Goal: Task Accomplishment & Management: Use online tool/utility

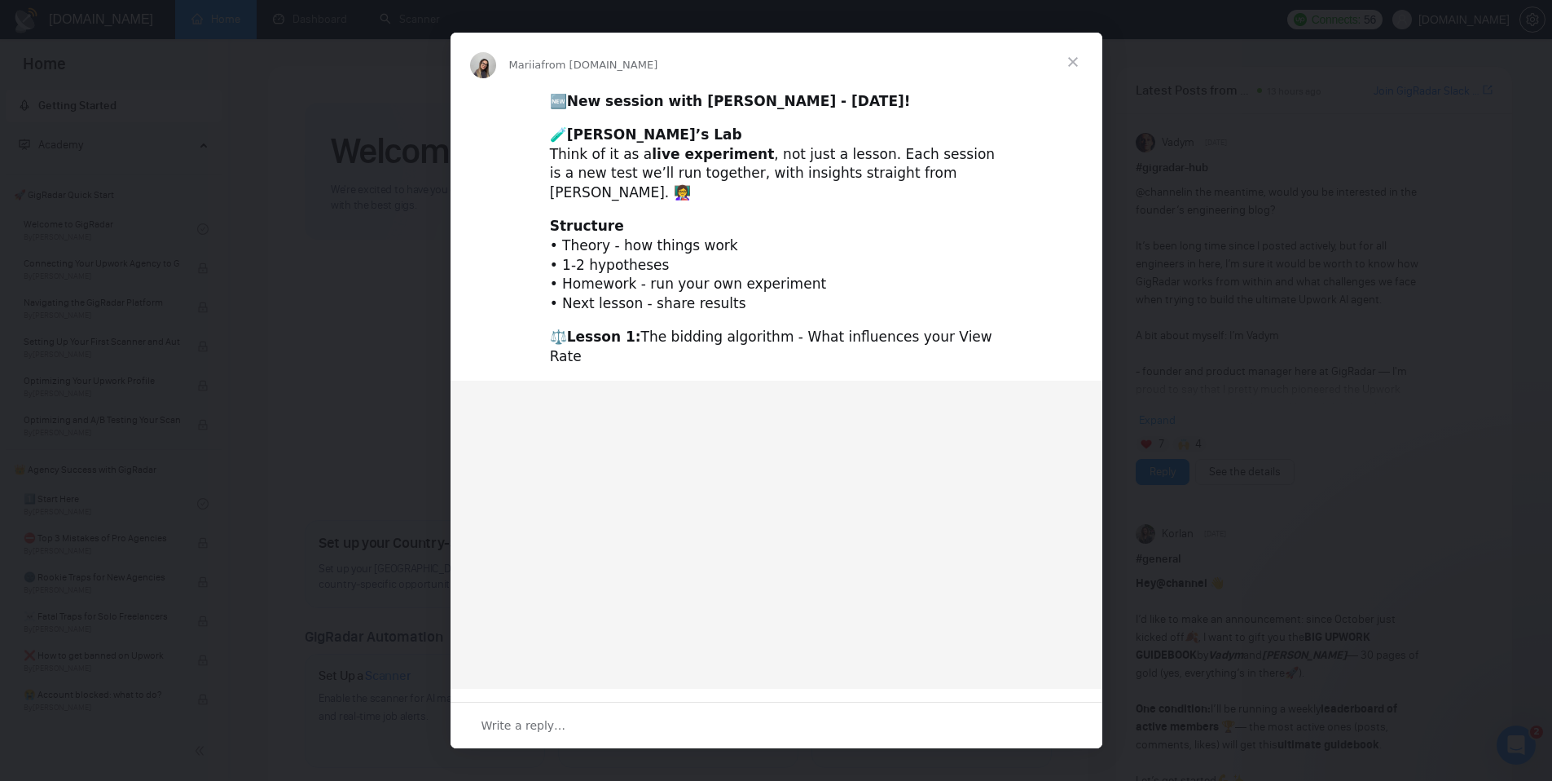
click at [1071, 62] on span "Close" at bounding box center [1073, 62] width 59 height 59
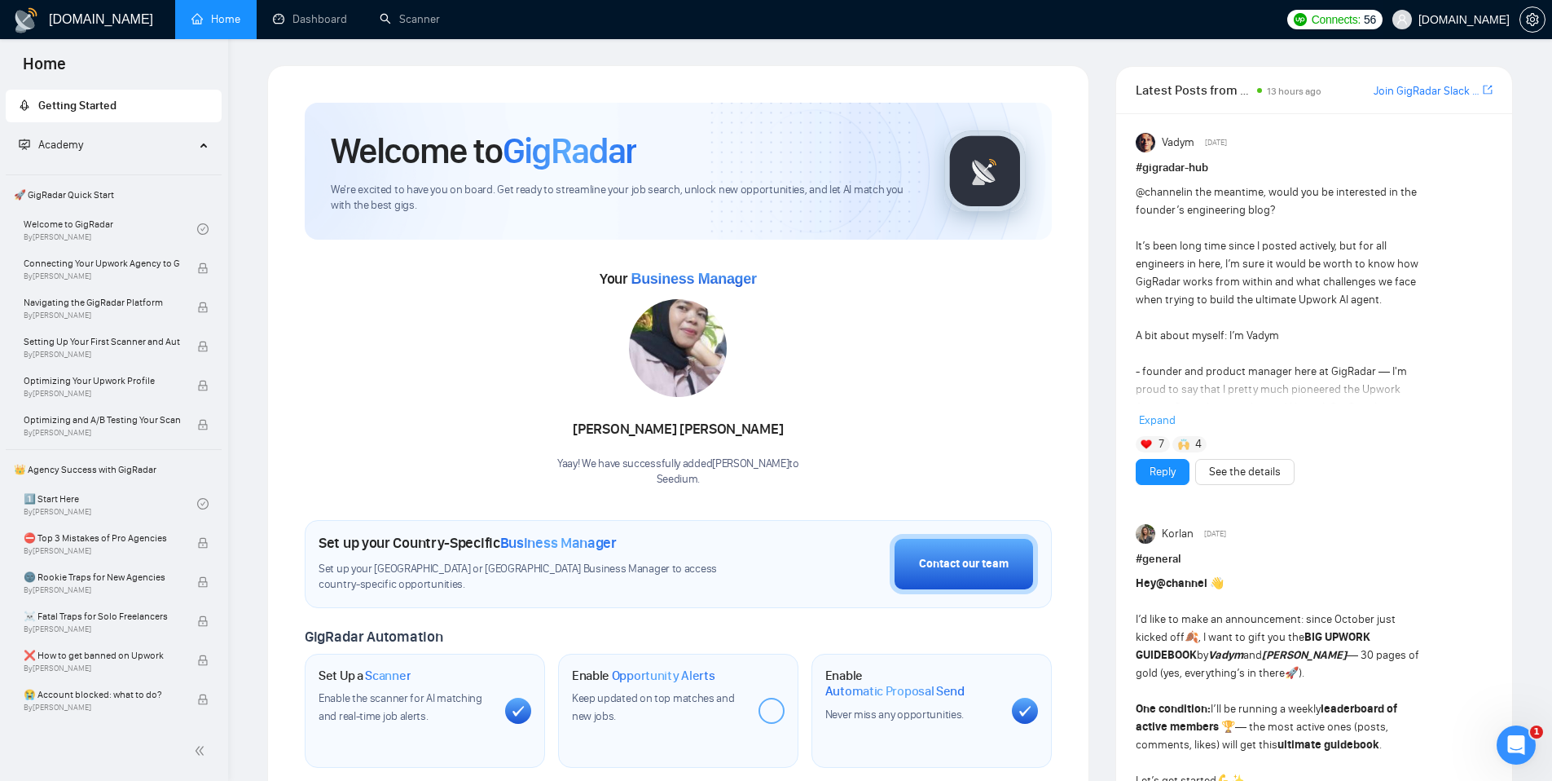
click at [1486, 20] on span "Seedium.io" at bounding box center [1464, 20] width 91 height 0
click at [1458, 26] on span "Seedium.io" at bounding box center [1451, 19] width 137 height 52
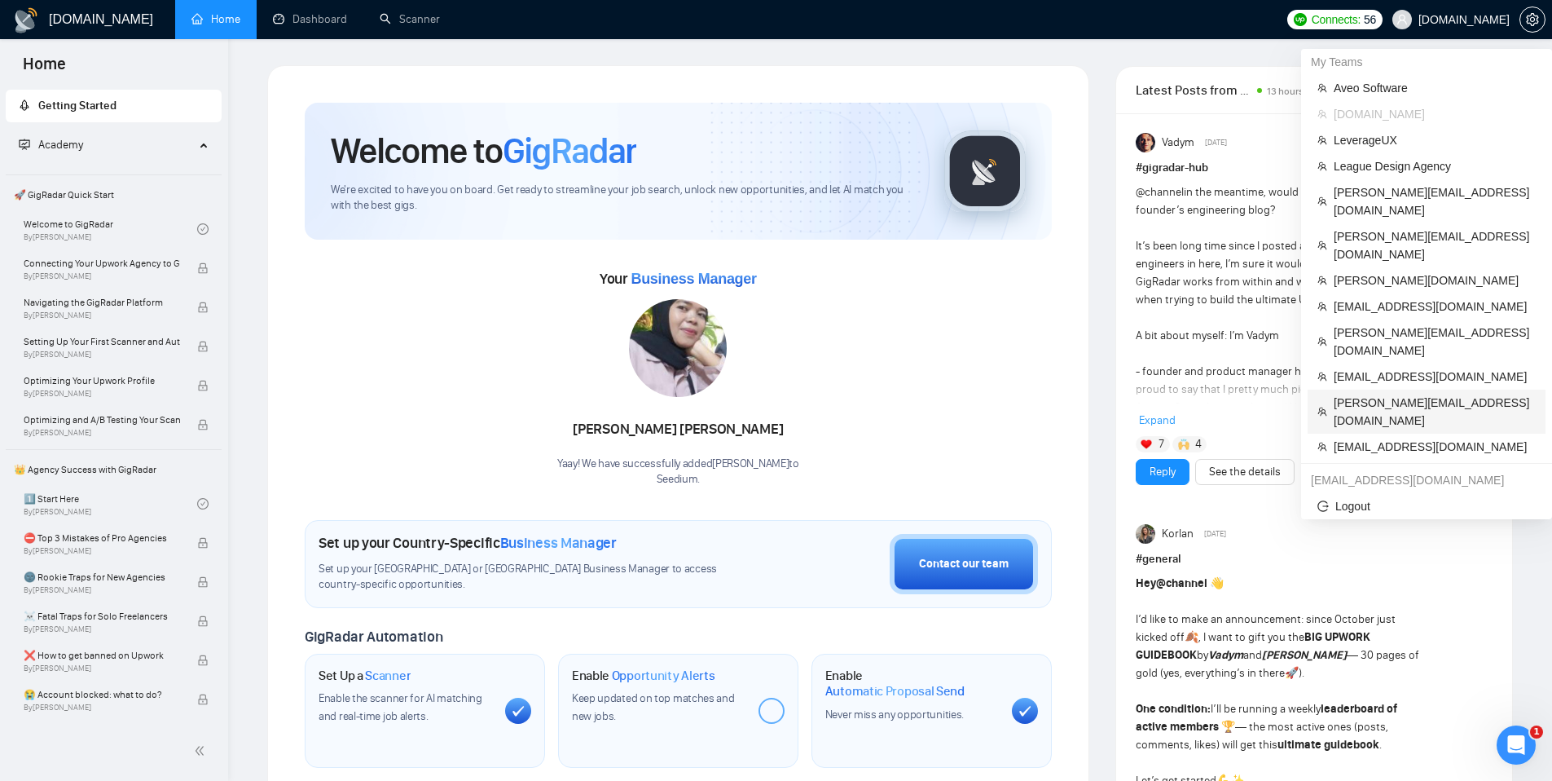
click at [1371, 394] on span "[PERSON_NAME][EMAIL_ADDRESS][DOMAIN_NAME]" at bounding box center [1435, 412] width 202 height 36
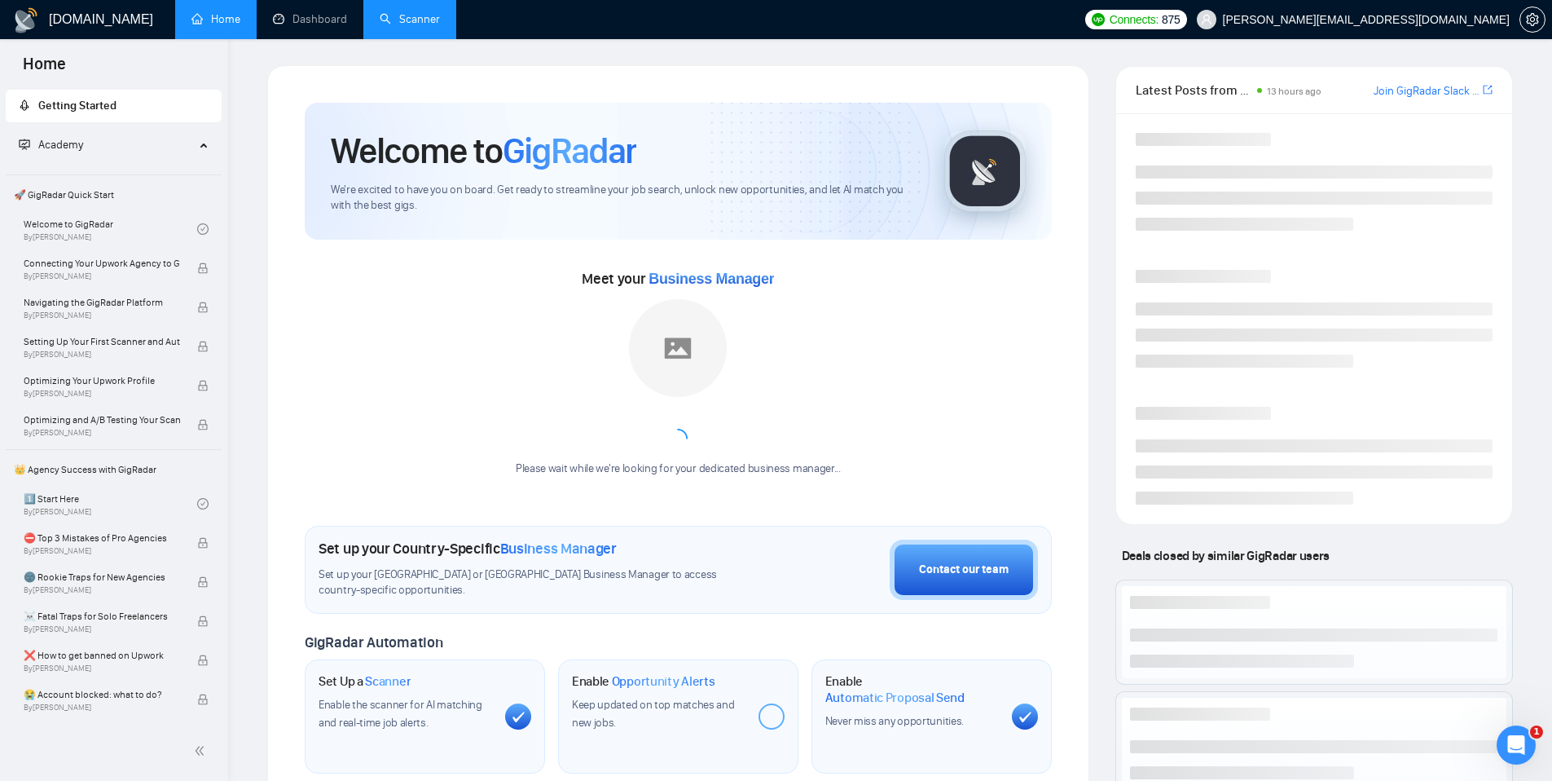
click at [440, 19] on link "Scanner" at bounding box center [410, 19] width 60 height 14
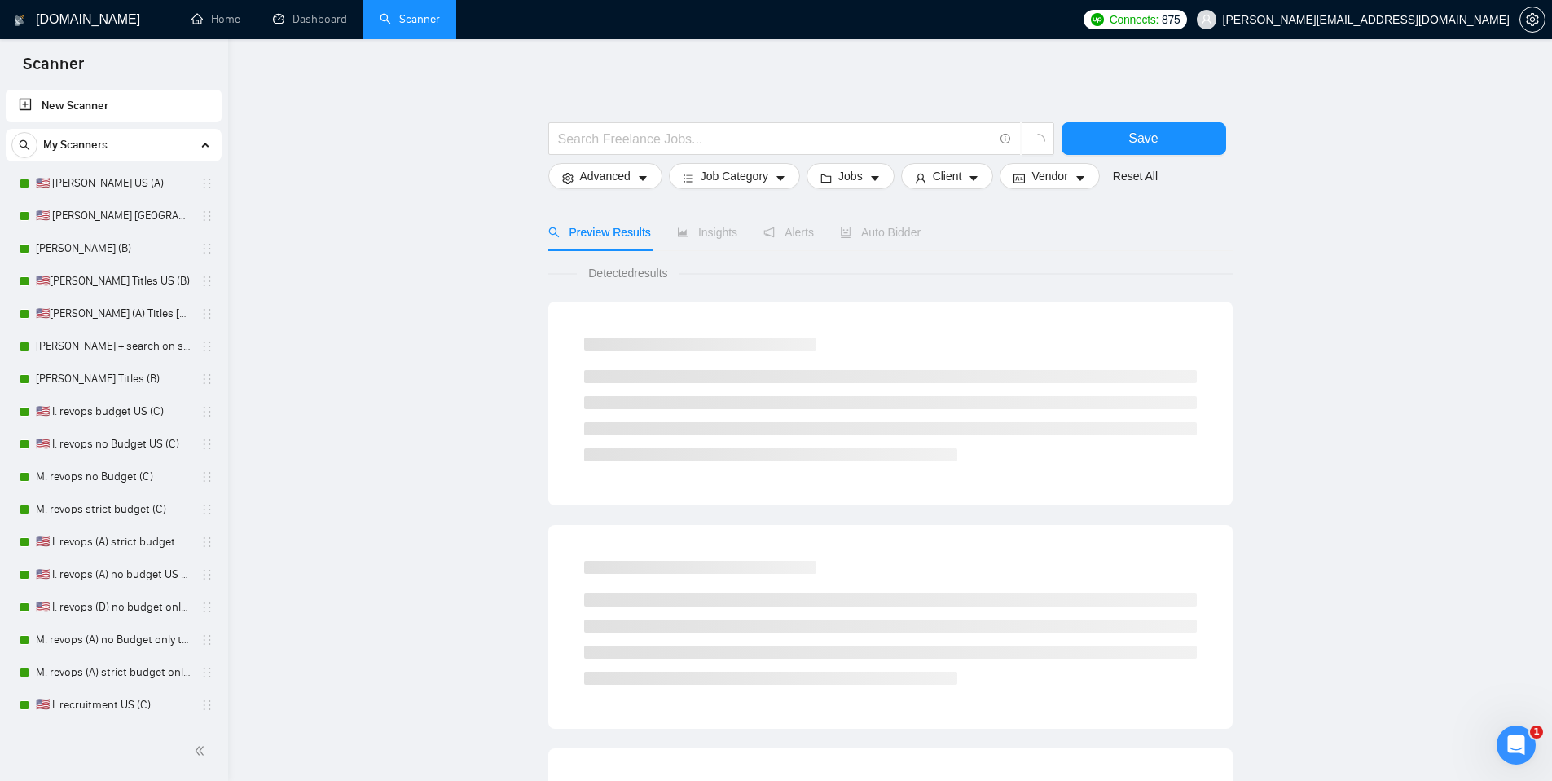
click at [49, 153] on span "My Scanners" at bounding box center [75, 145] width 64 height 33
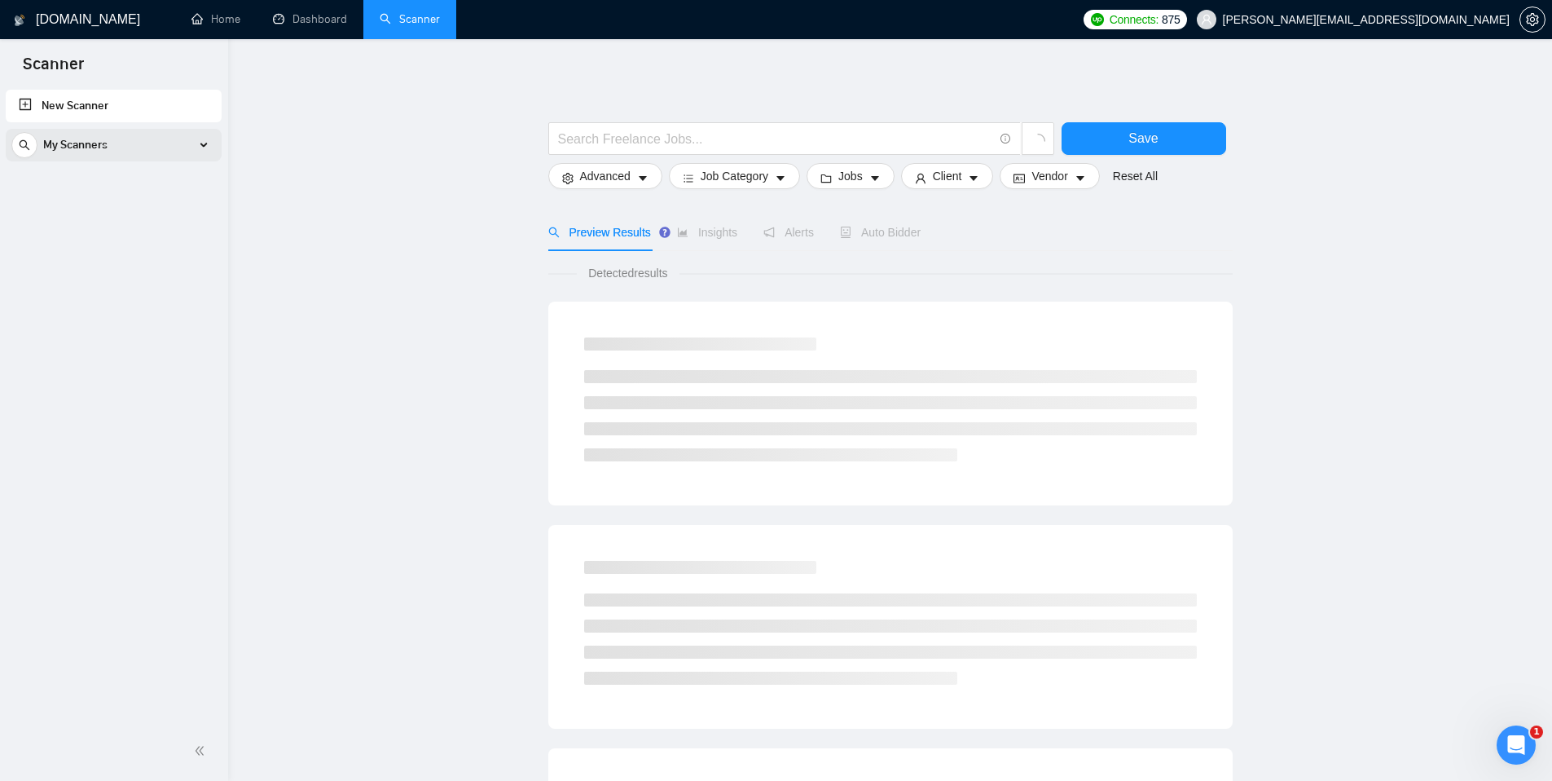
click at [72, 158] on span "My Scanners" at bounding box center [75, 145] width 64 height 33
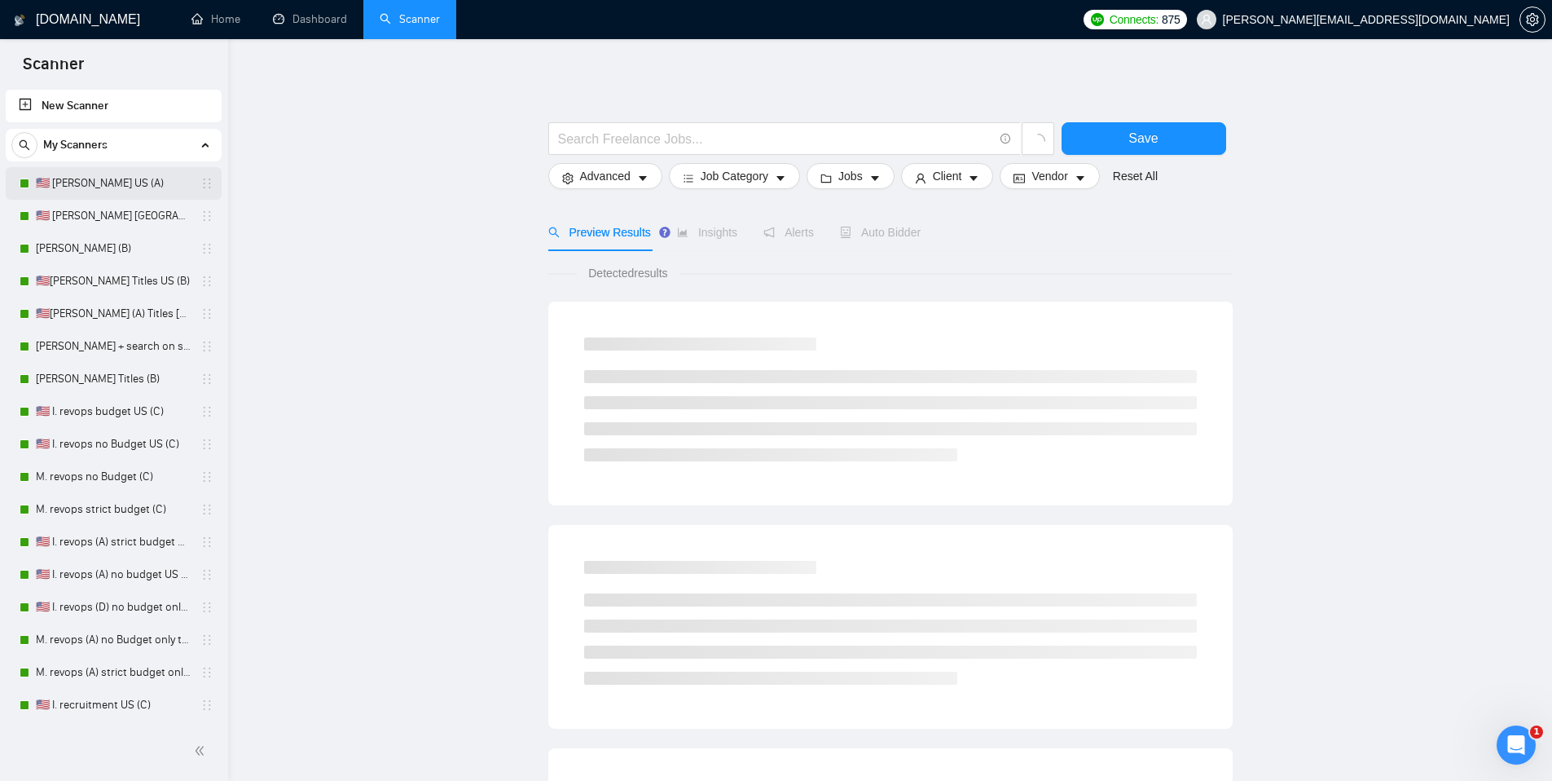
click at [69, 197] on link "🇺🇸 [PERSON_NAME] US (A)" at bounding box center [113, 183] width 155 height 33
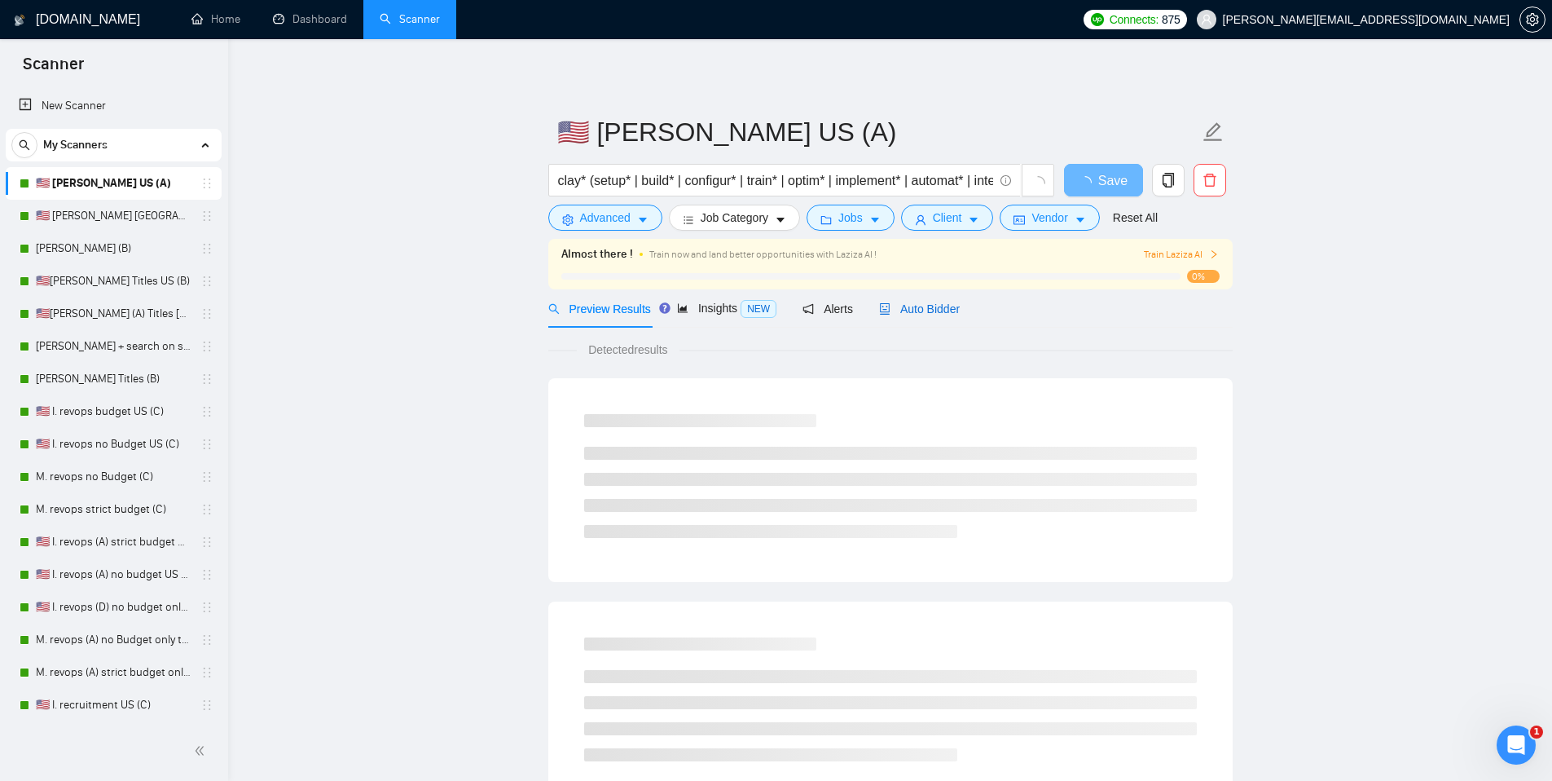
click at [957, 314] on span "Auto Bidder" at bounding box center [919, 308] width 81 height 13
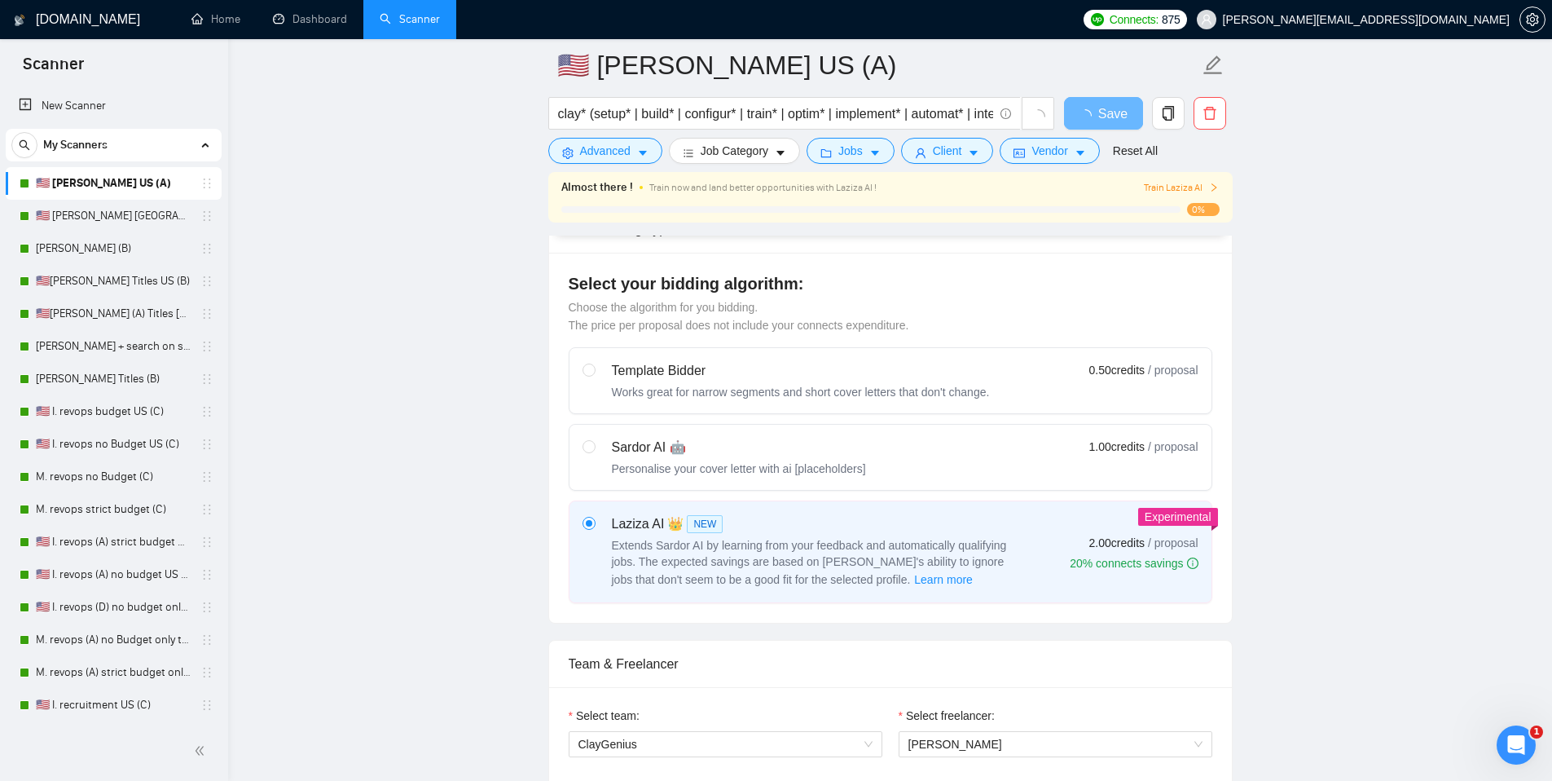
scroll to position [859, 0]
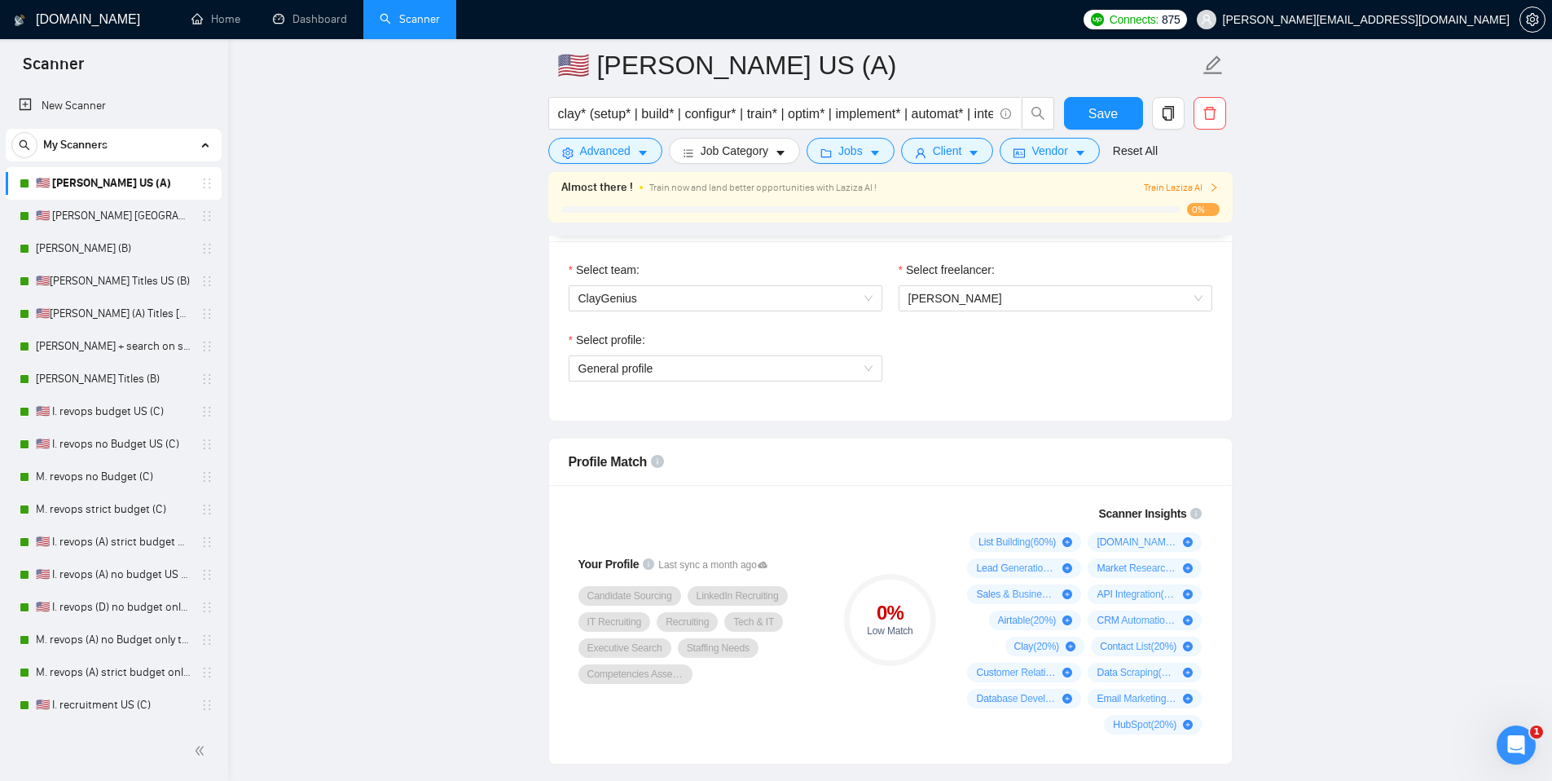
click at [1072, 360] on div "Select profile: General profile" at bounding box center [891, 366] width 660 height 70
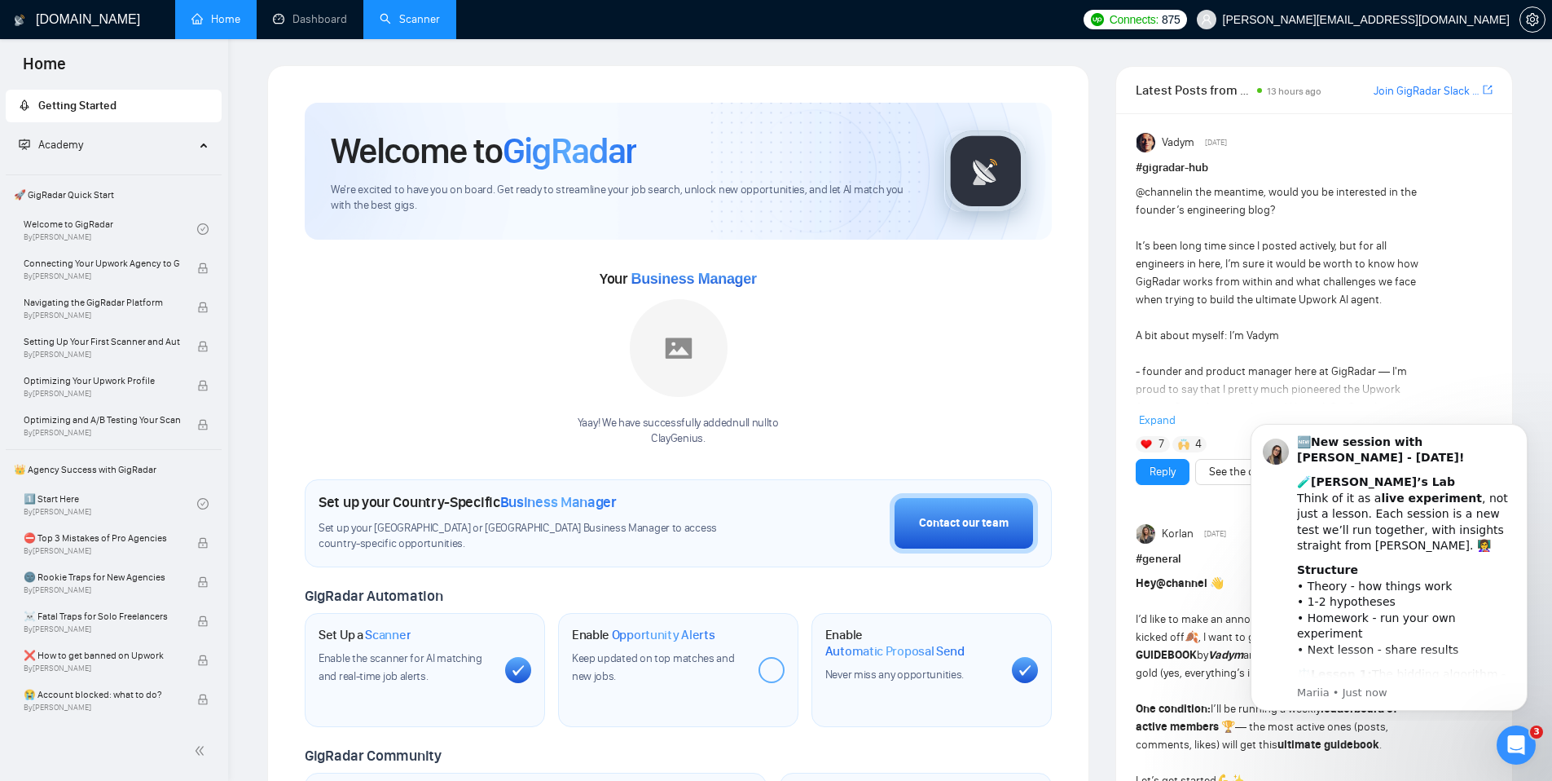
click at [400, 21] on link "Scanner" at bounding box center [410, 19] width 60 height 14
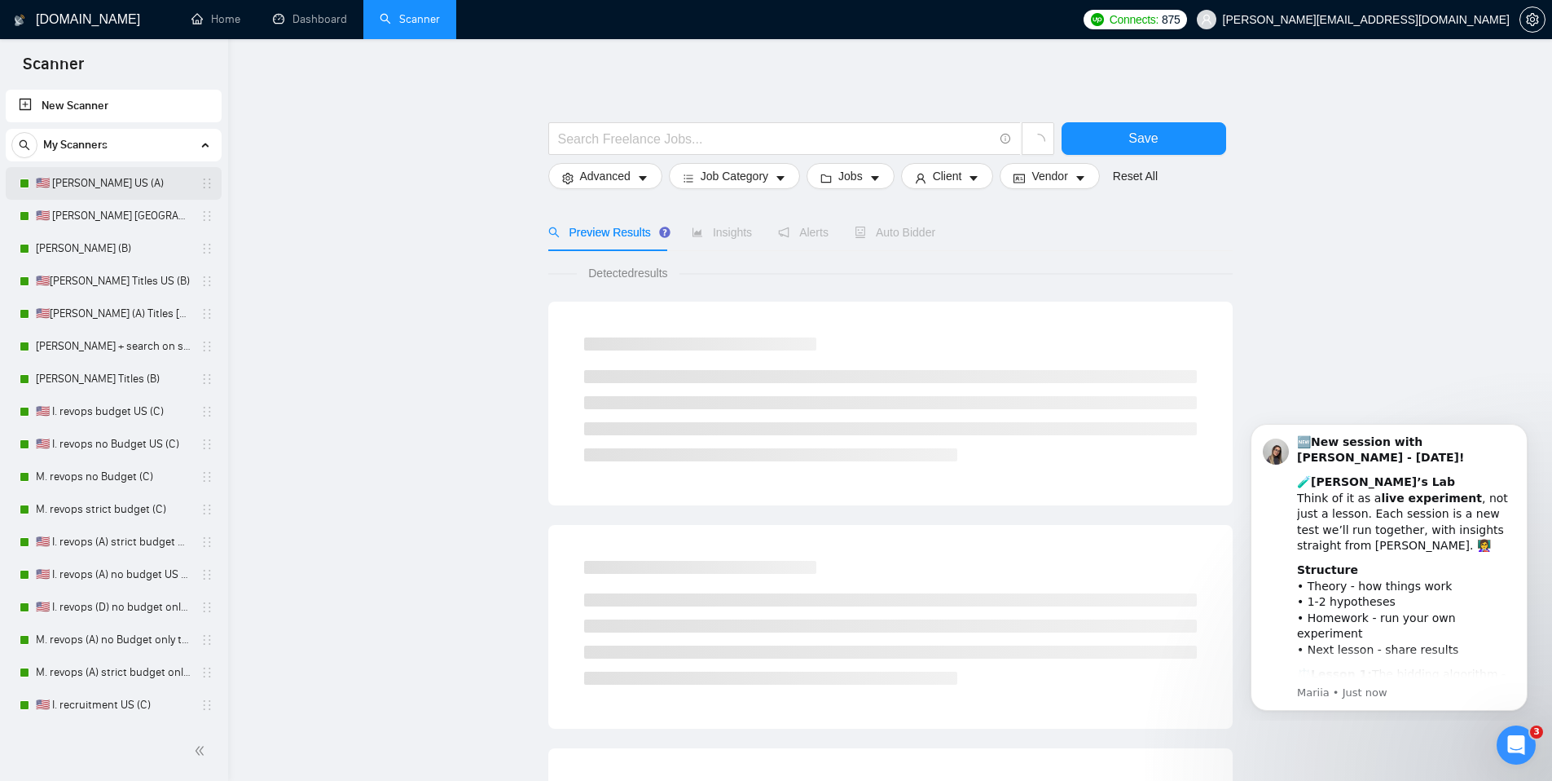
click at [114, 179] on link "🇺🇸 [PERSON_NAME] US (A)" at bounding box center [113, 183] width 155 height 33
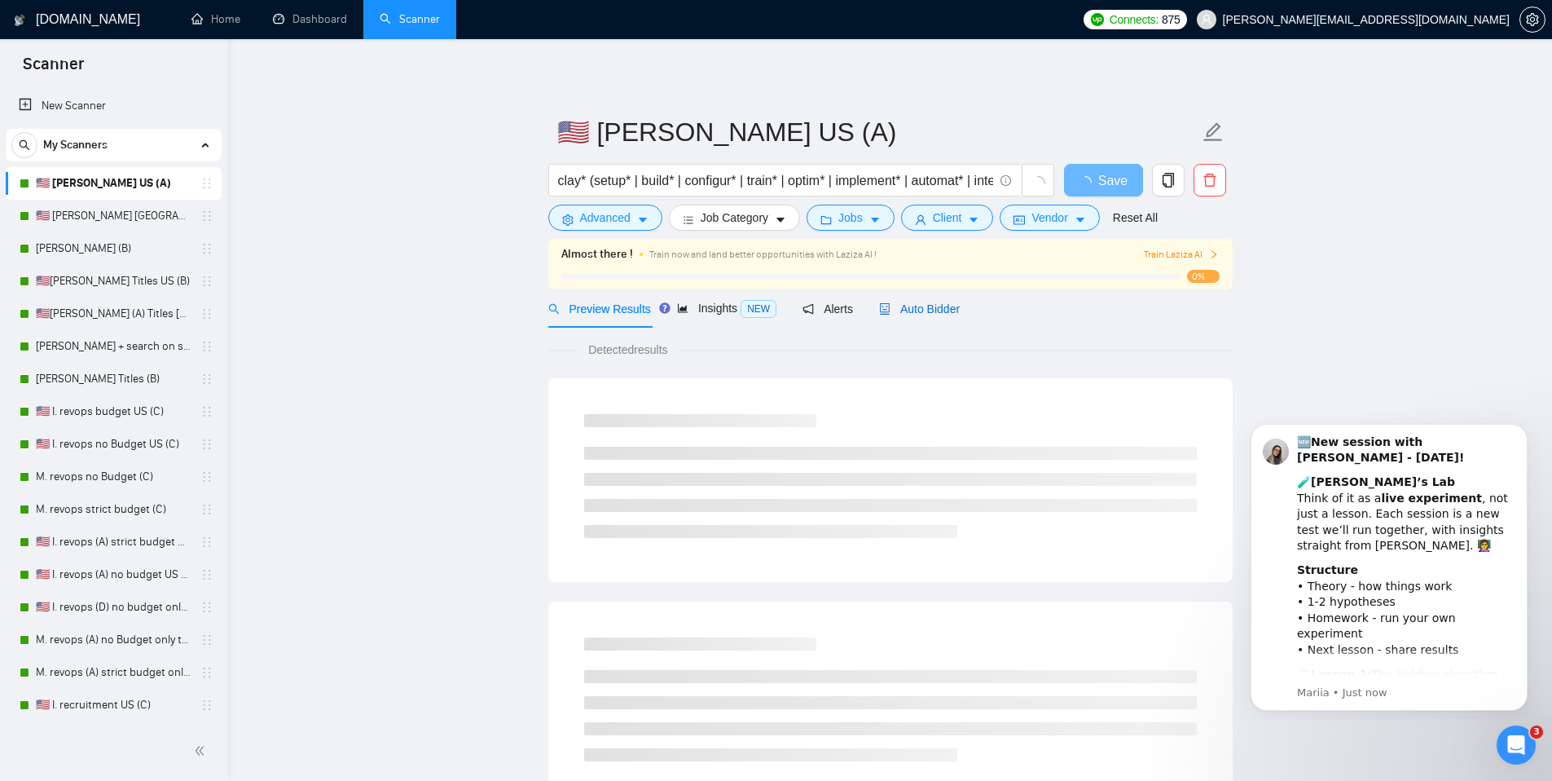
click at [916, 317] on div "Auto Bidder" at bounding box center [919, 309] width 81 height 18
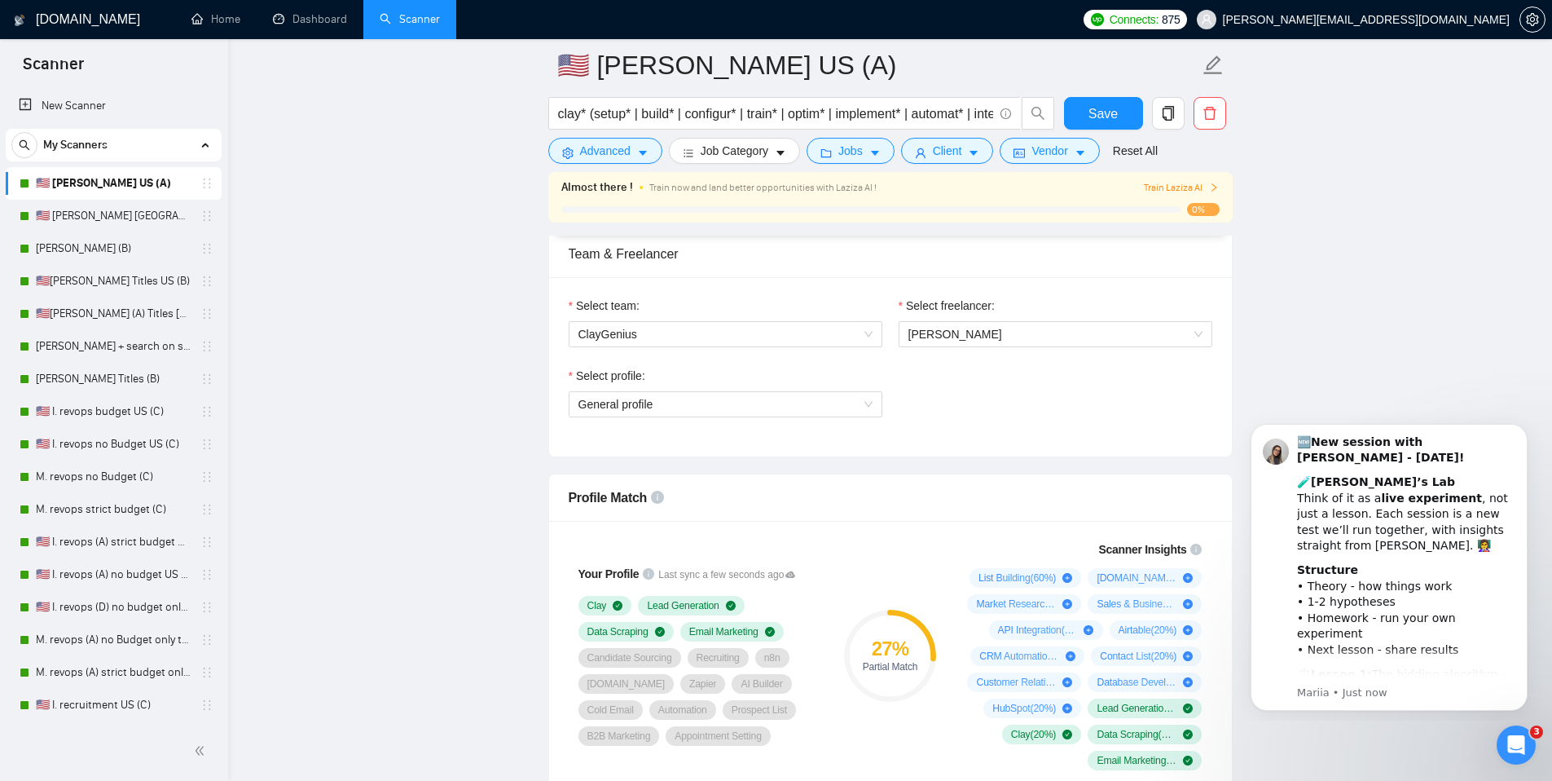
scroll to position [808, 0]
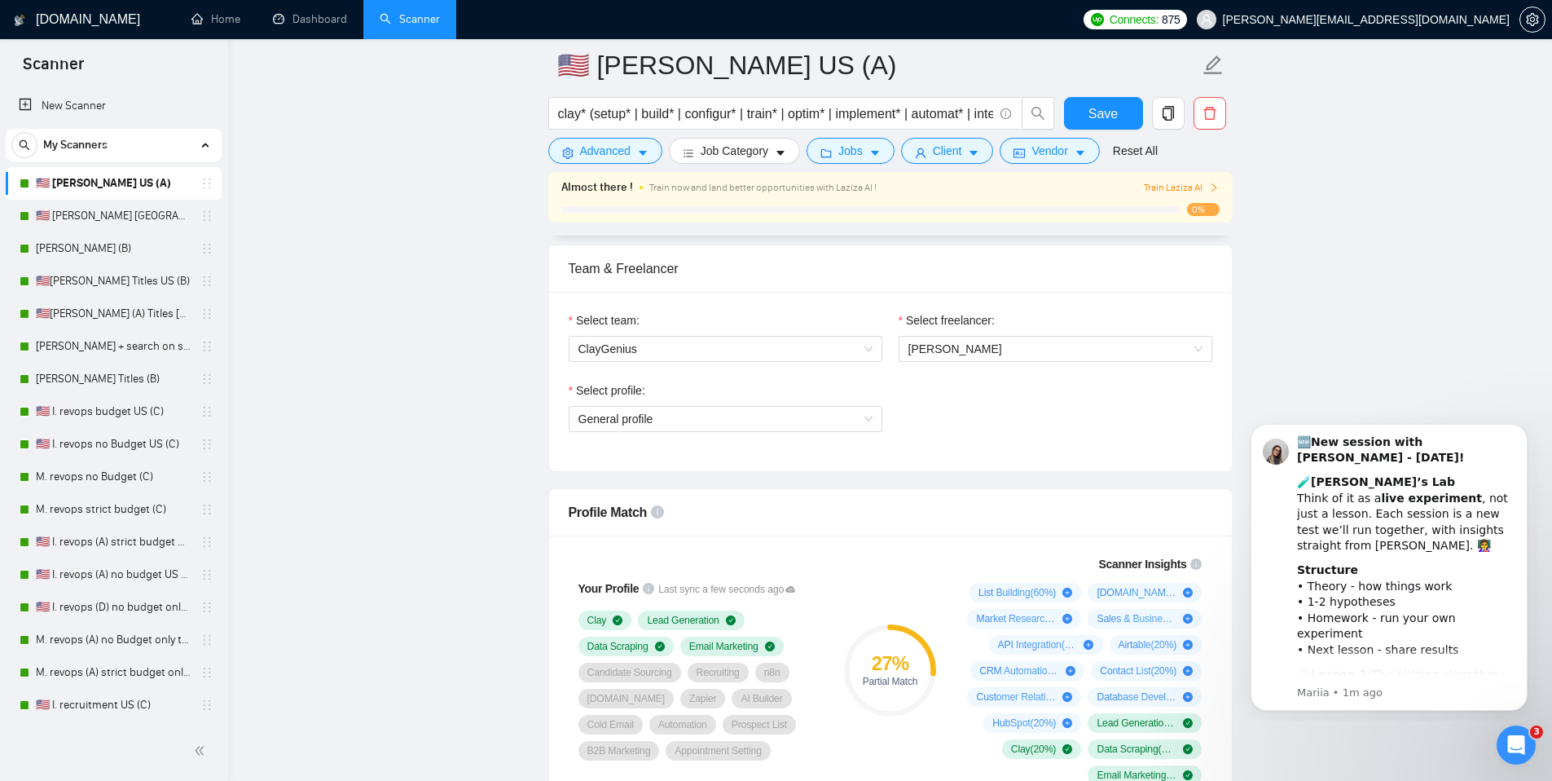
click at [886, 533] on div "Profile Match" at bounding box center [891, 512] width 644 height 46
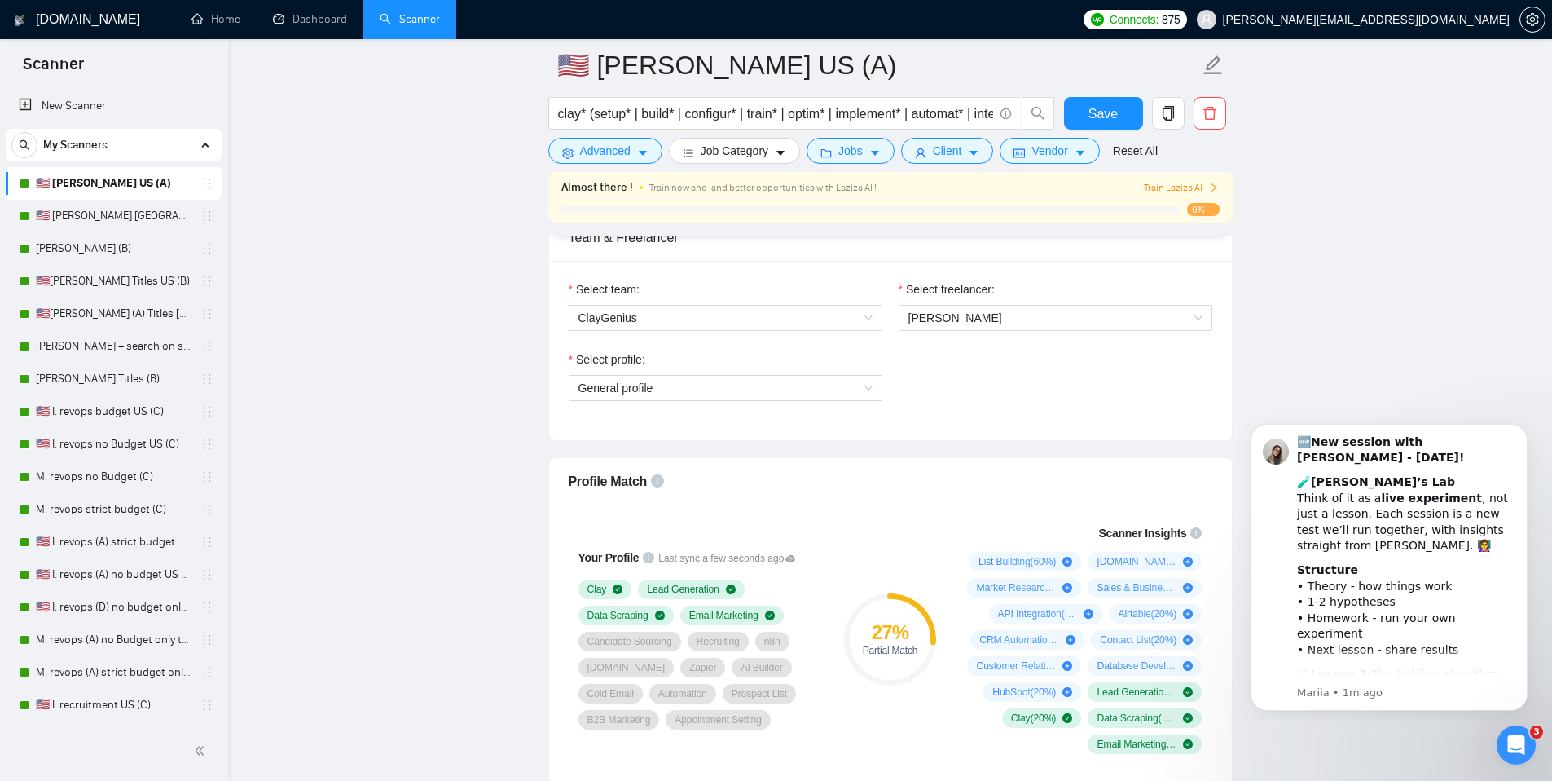
scroll to position [844, 0]
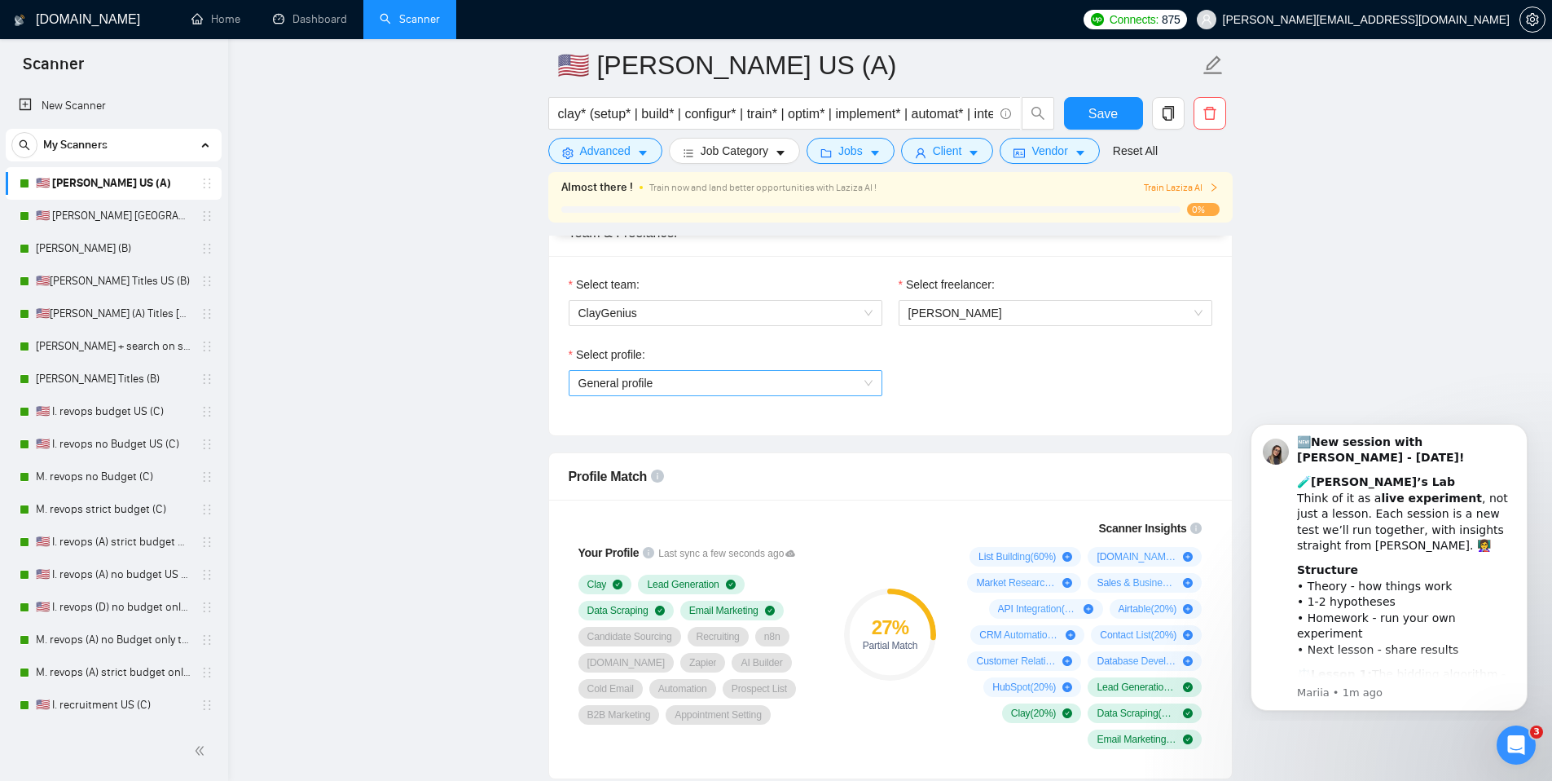
click at [860, 383] on span "General profile" at bounding box center [726, 383] width 294 height 24
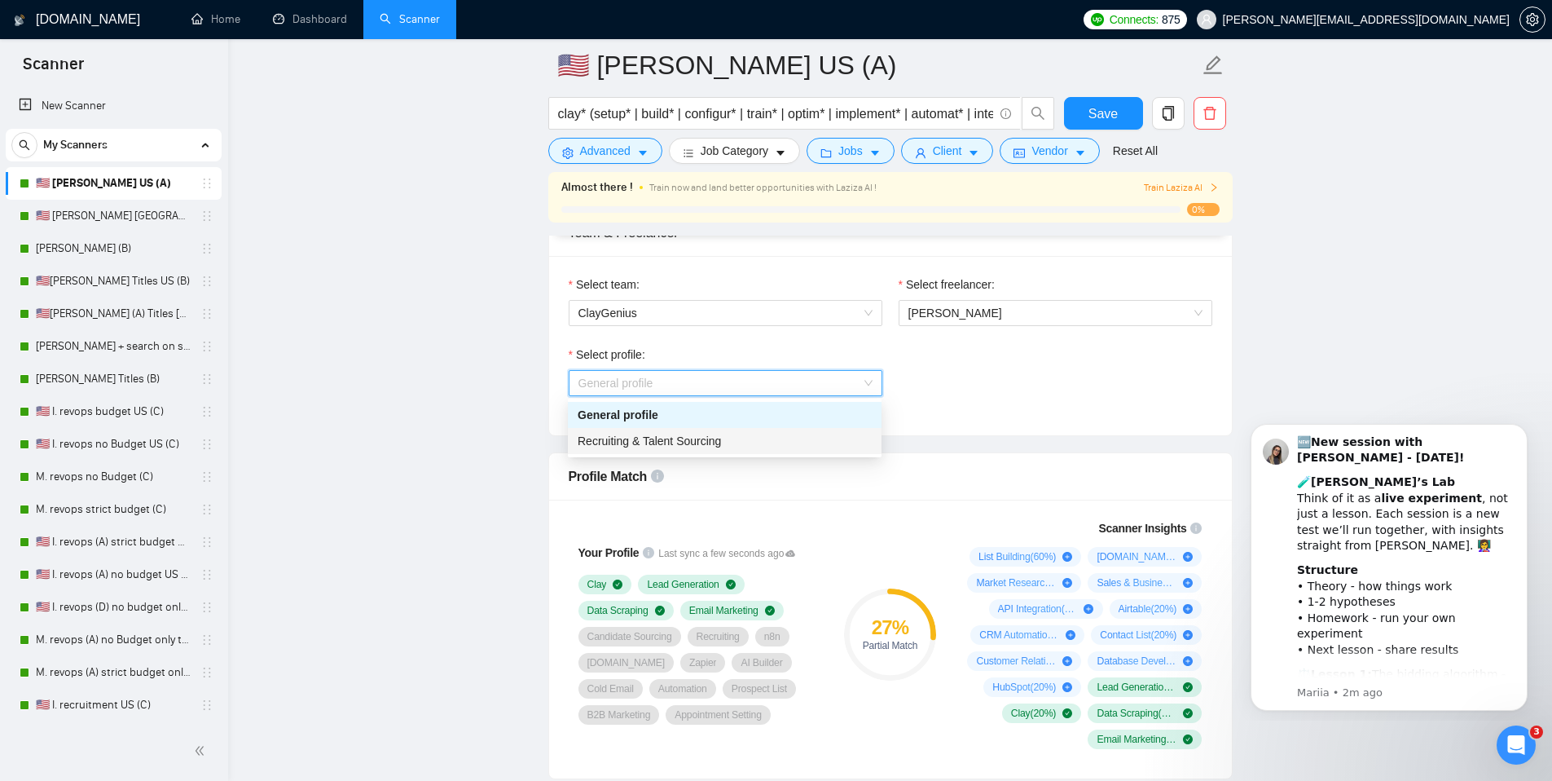
click at [780, 444] on div "Recruiting & Talent Sourcing" at bounding box center [725, 441] width 294 height 18
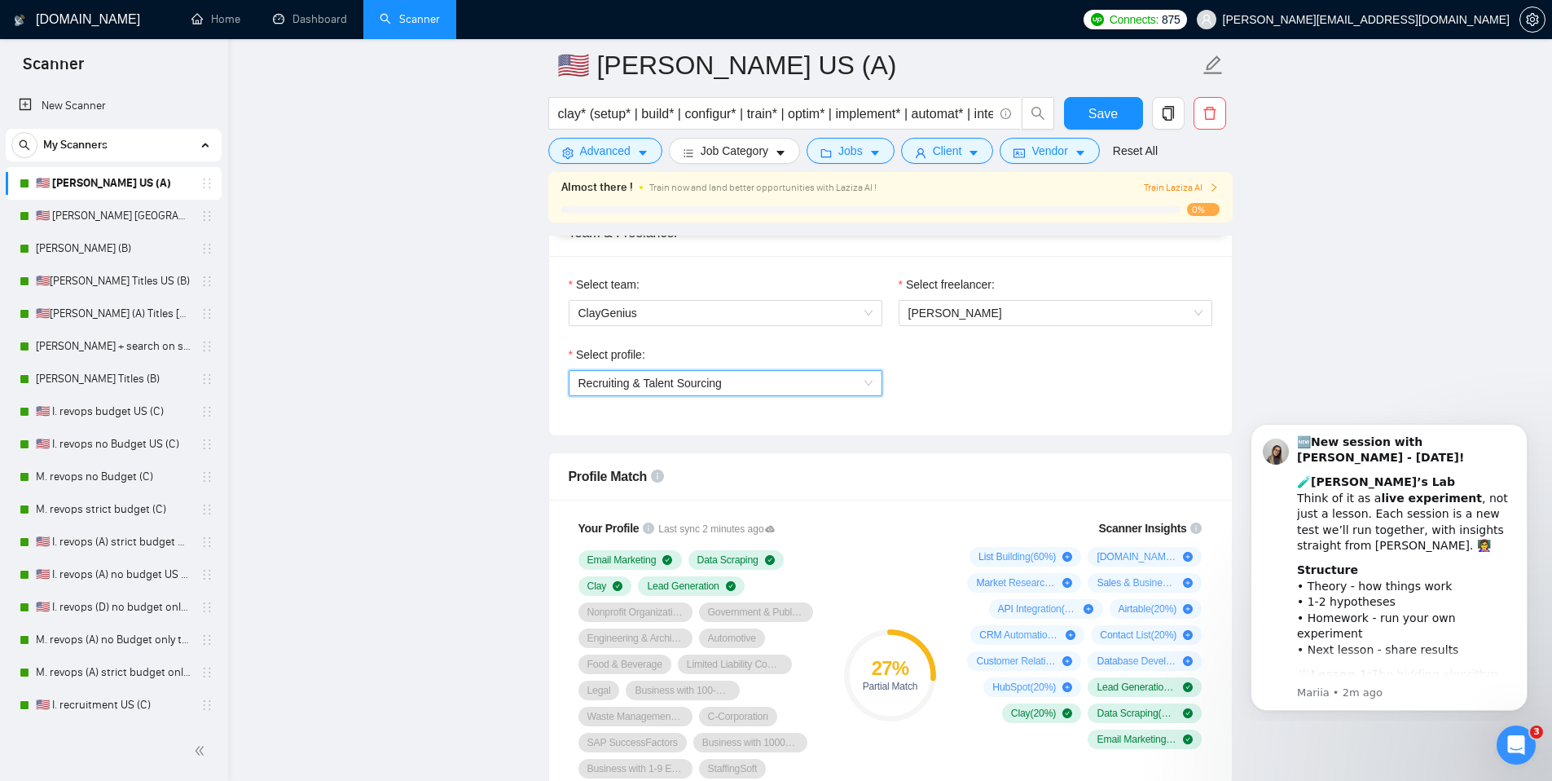
click at [812, 381] on span "Recruiting & Talent Sourcing" at bounding box center [726, 383] width 294 height 24
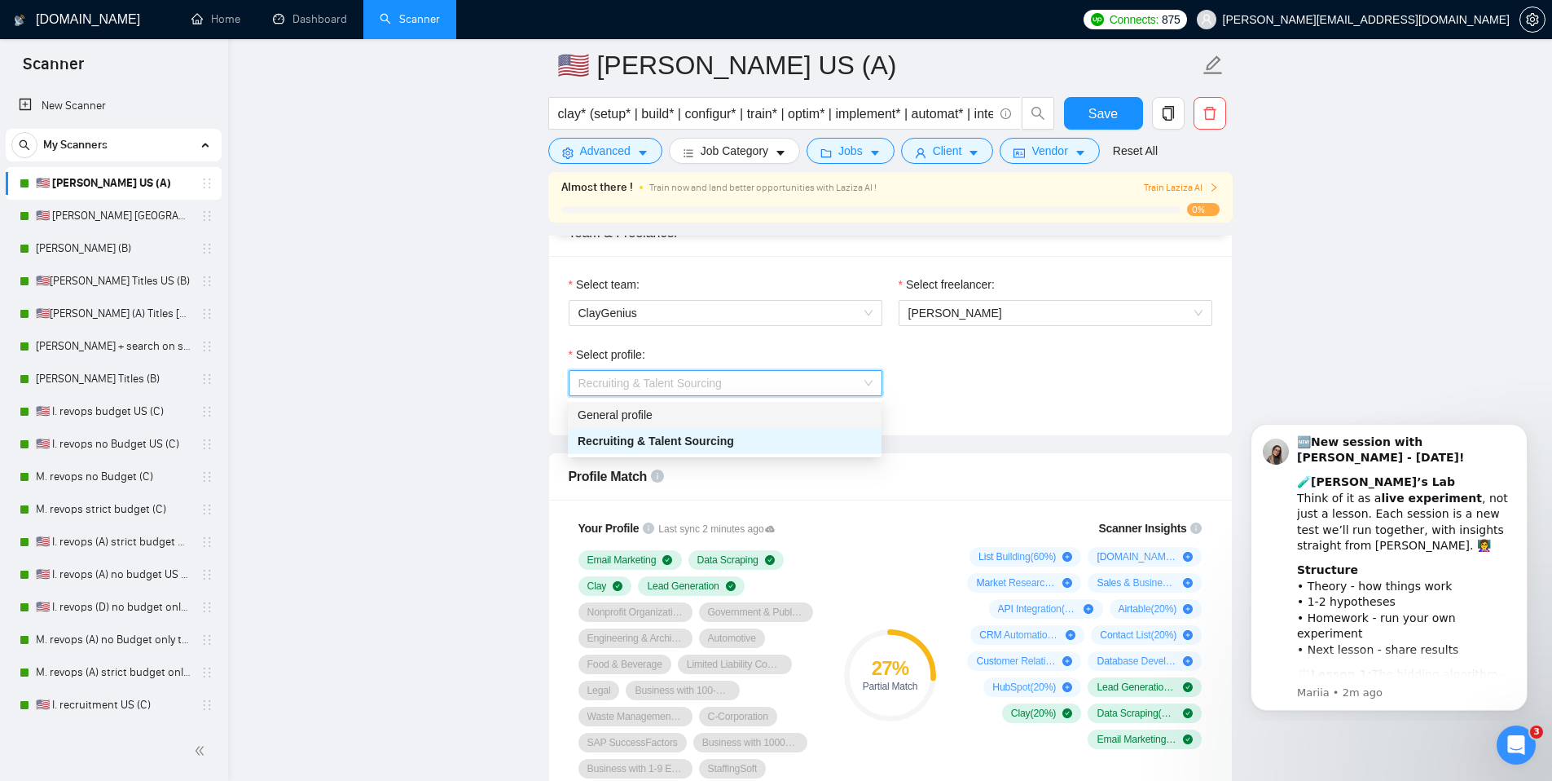
click at [668, 415] on div "General profile" at bounding box center [725, 415] width 294 height 18
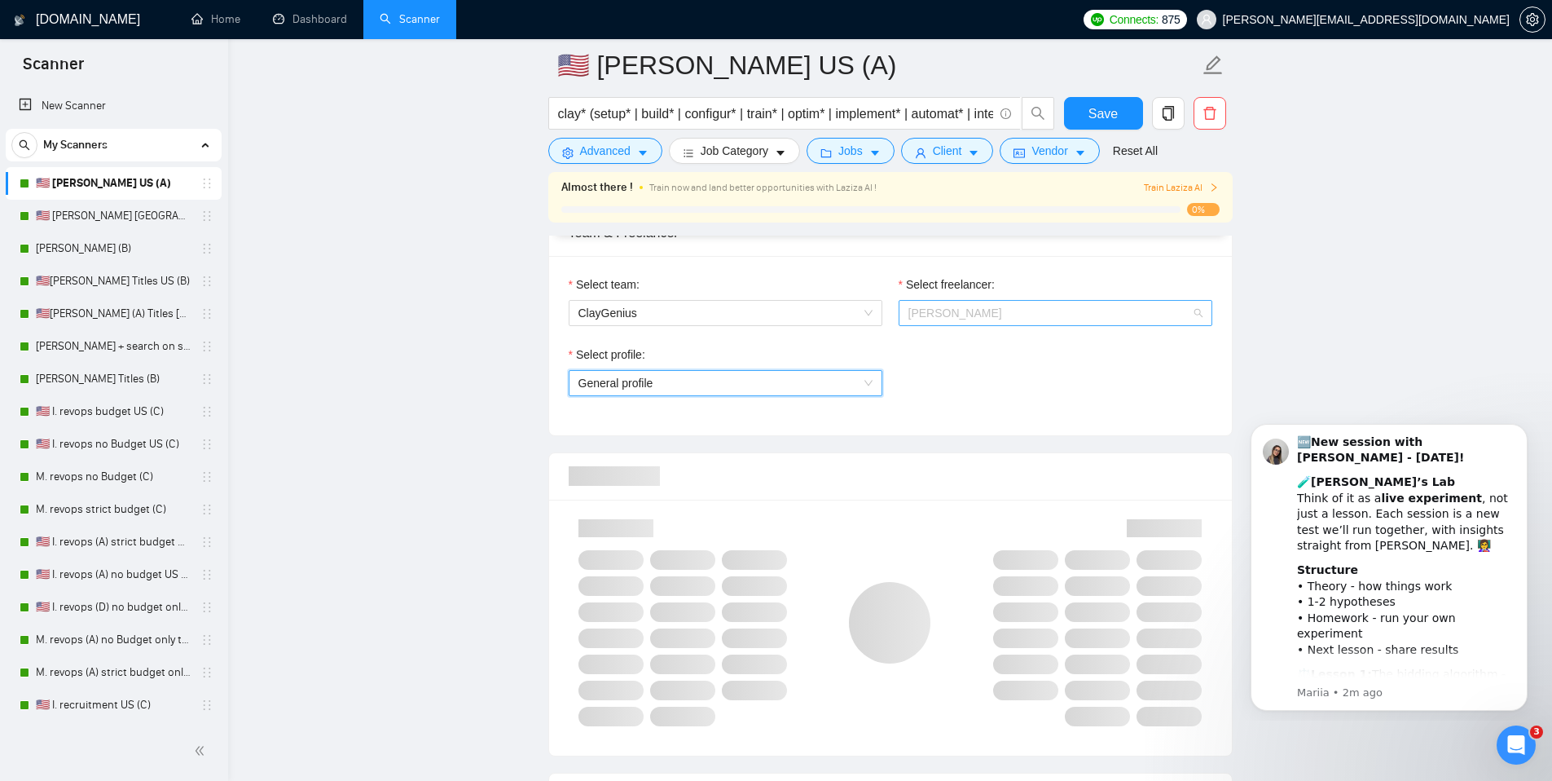
click at [993, 312] on span "[PERSON_NAME]" at bounding box center [1056, 313] width 294 height 24
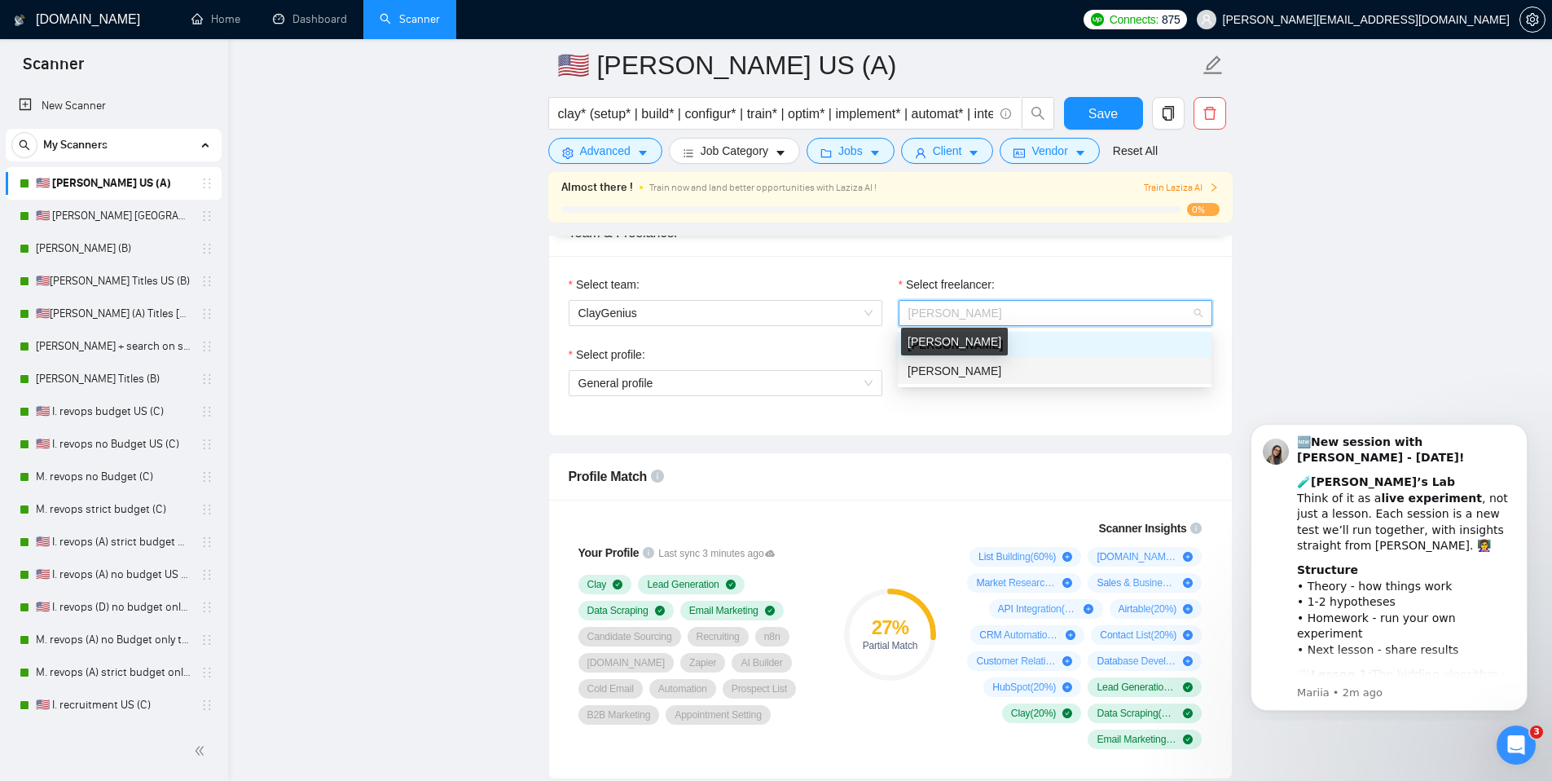
click at [944, 374] on span "[PERSON_NAME]" at bounding box center [955, 370] width 94 height 13
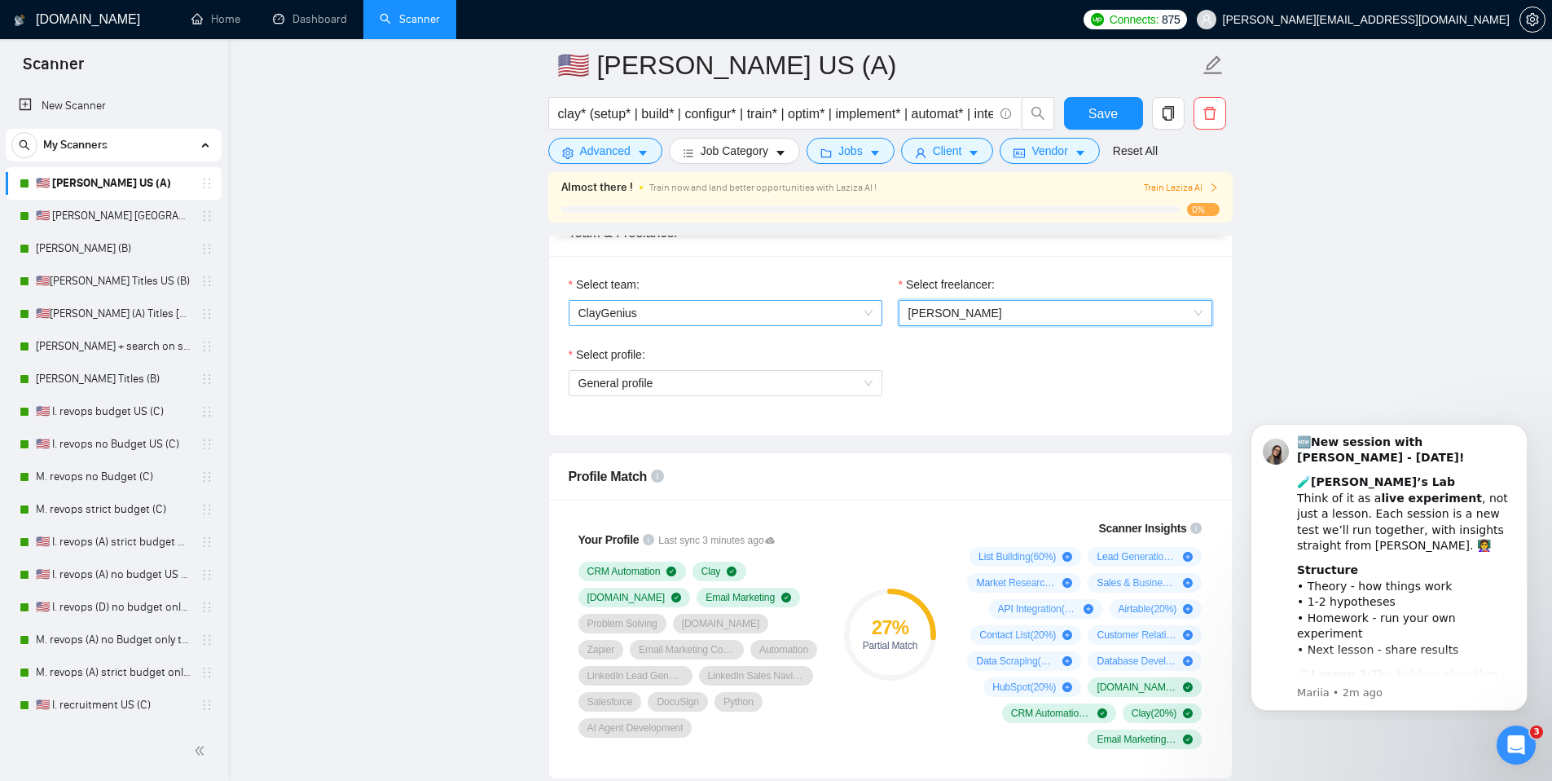
click at [799, 314] on span "ClayGenius" at bounding box center [726, 313] width 294 height 24
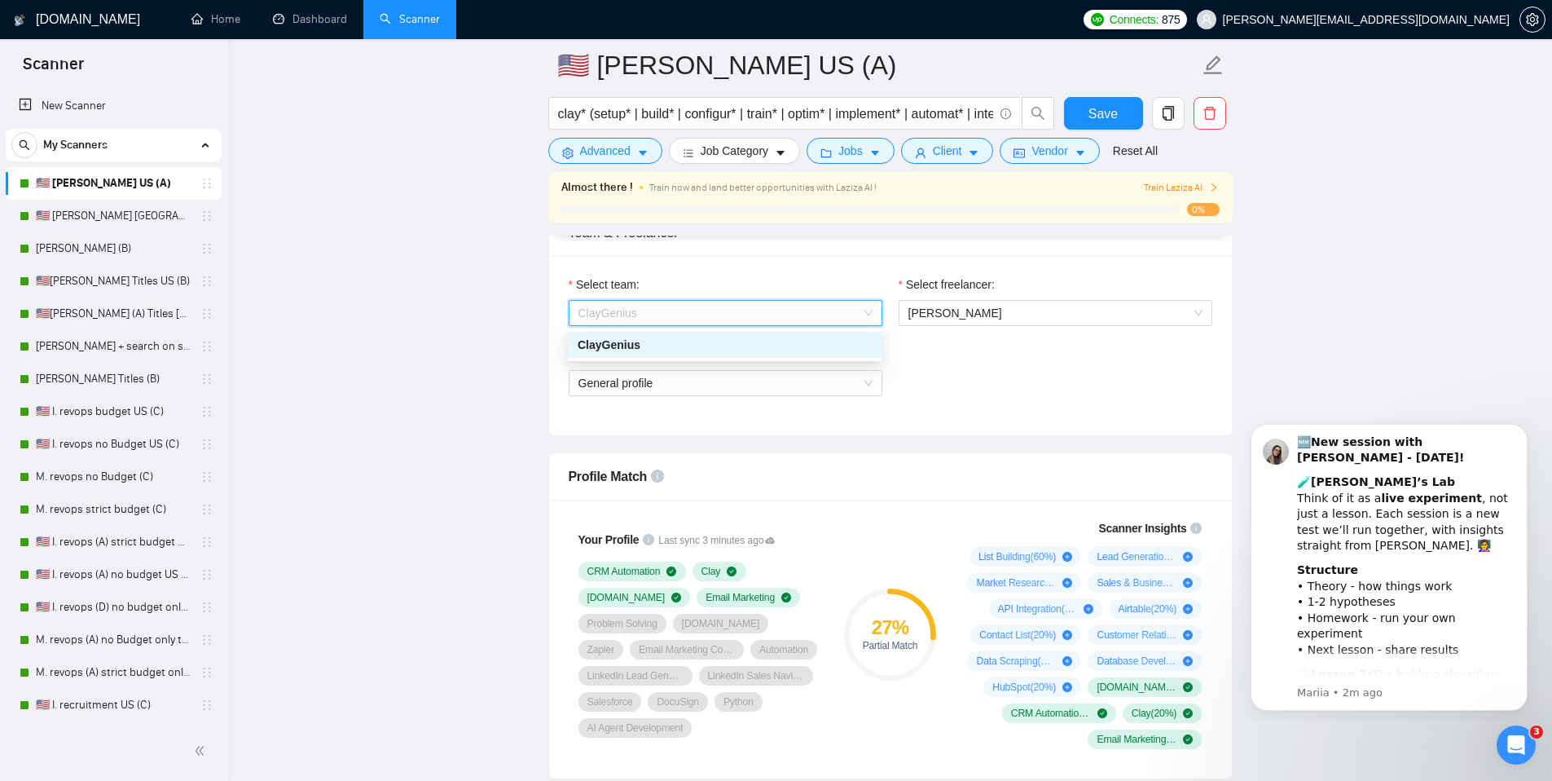
click at [1077, 372] on div "Select profile: General profile" at bounding box center [891, 380] width 660 height 70
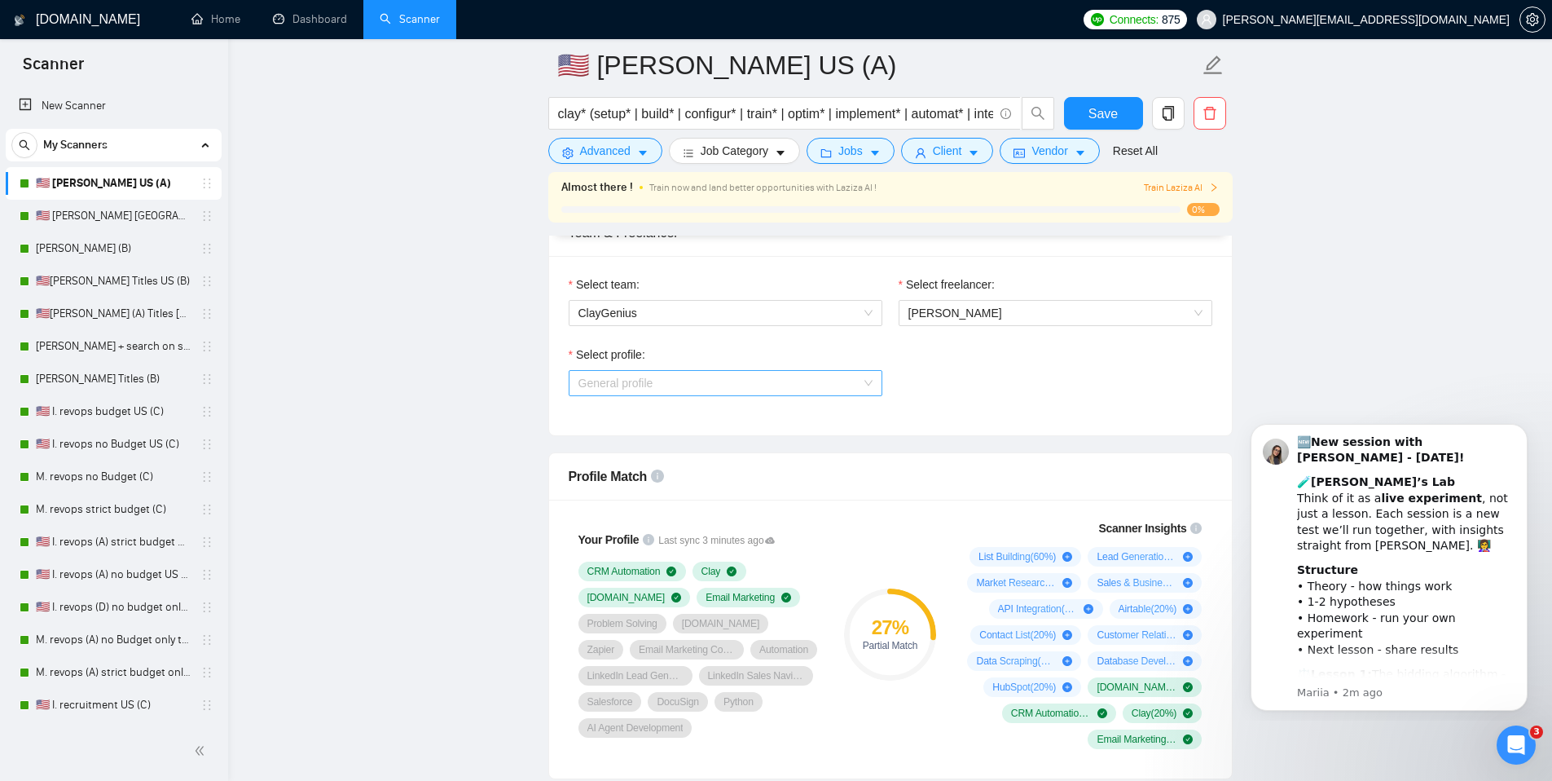
click at [790, 387] on span "General profile" at bounding box center [726, 383] width 294 height 24
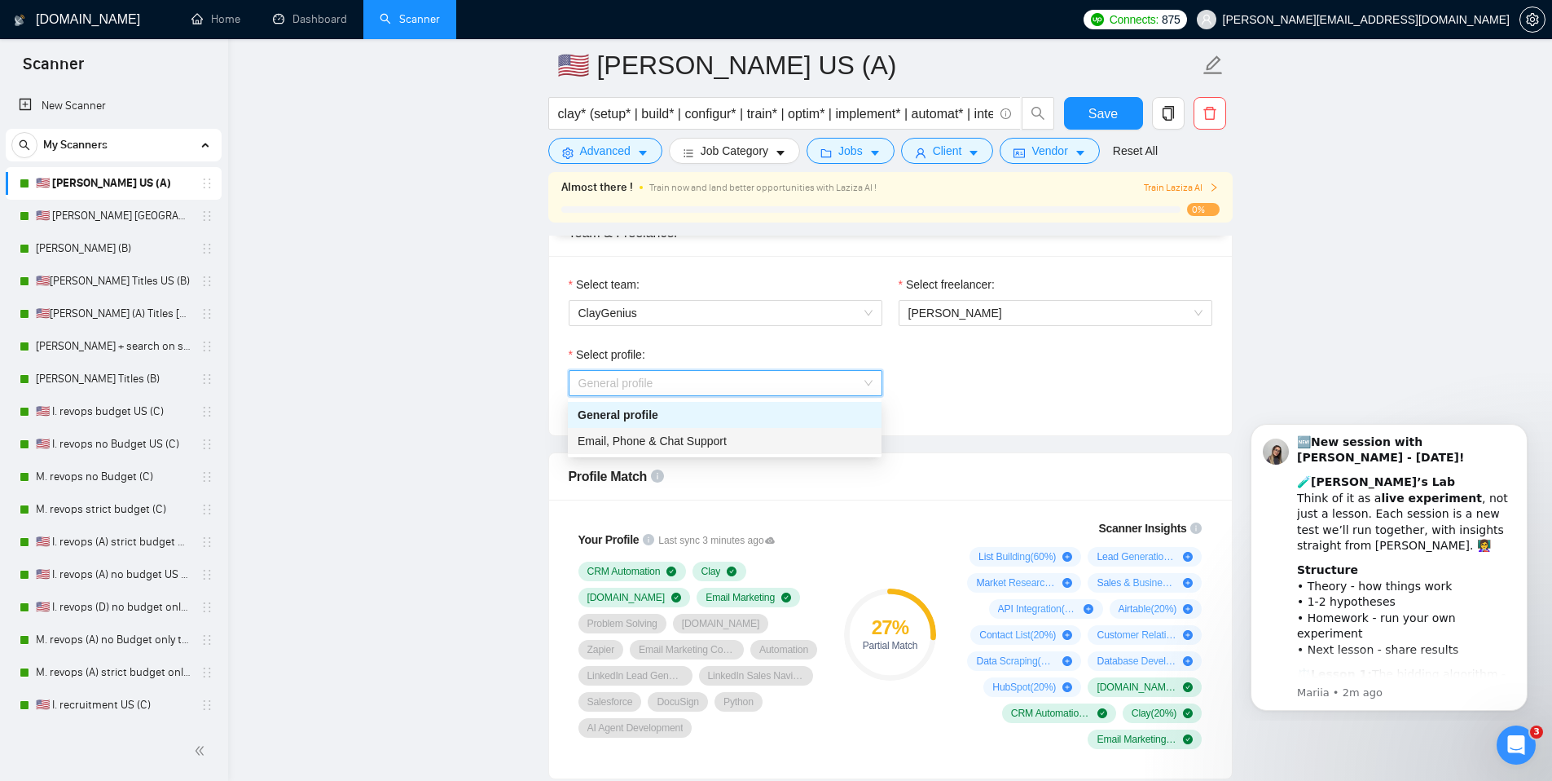
click at [738, 442] on div "Email, Phone & Chat Support" at bounding box center [725, 441] width 294 height 18
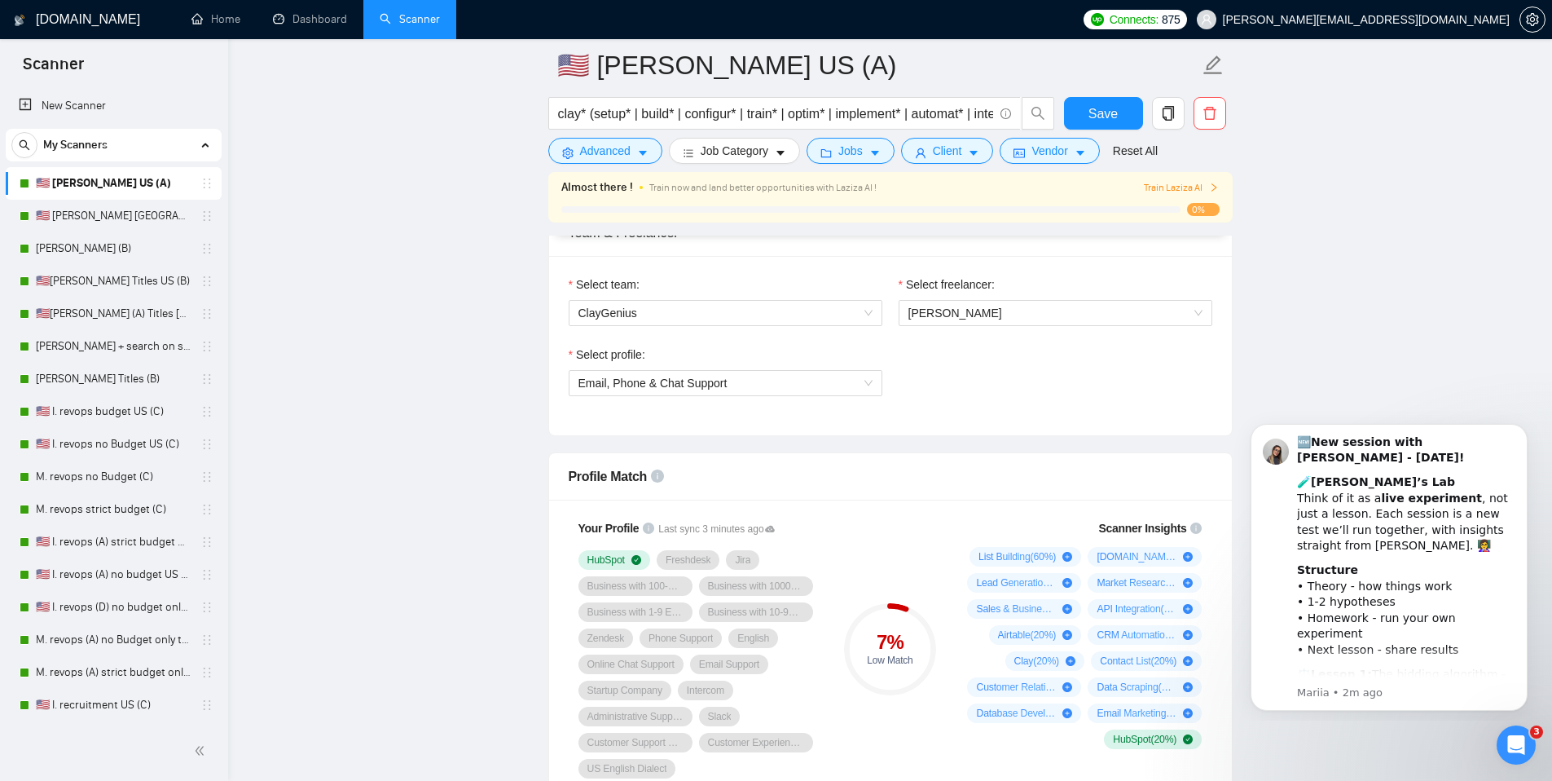
click at [1015, 390] on div "Select profile: Email, Phone & Chat Support" at bounding box center [891, 380] width 660 height 70
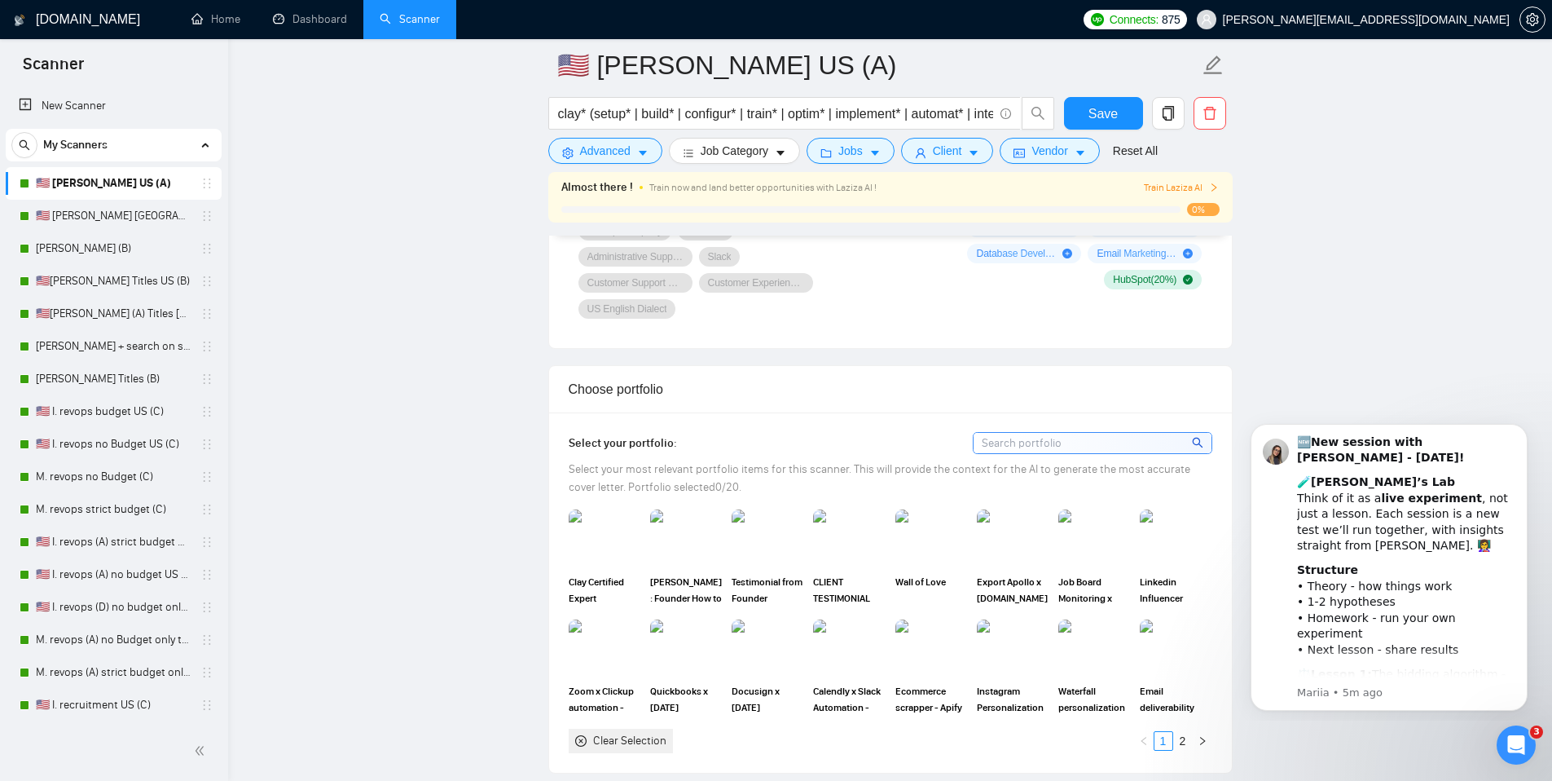
scroll to position [1305, 0]
